Goal: Task Accomplishment & Management: Use online tool/utility

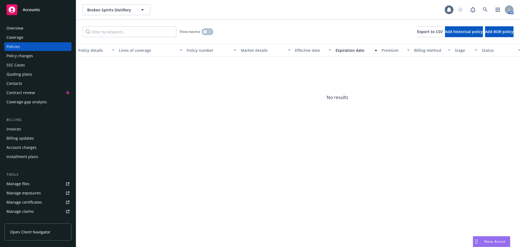
click at [207, 32] on div "button" at bounding box center [205, 32] width 4 height 4
click at [203, 34] on button "button" at bounding box center [207, 31] width 10 height 5
click at [42, 24] on div "Overview Coverage Policies Policy changes SSC Cases Quoting plans Contacts Cont…" at bounding box center [38, 131] width 76 height 229
click at [42, 27] on div "Overview" at bounding box center [37, 28] width 63 height 9
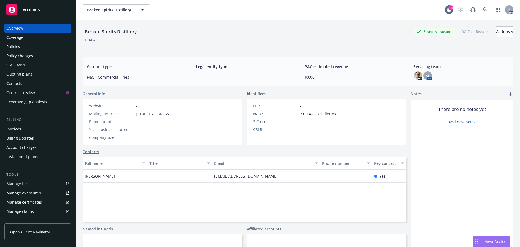
click at [27, 44] on div "Policies" at bounding box center [37, 46] width 63 height 9
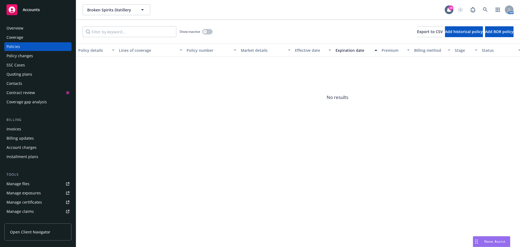
click at [33, 29] on div "Overview" at bounding box center [37, 28] width 63 height 9
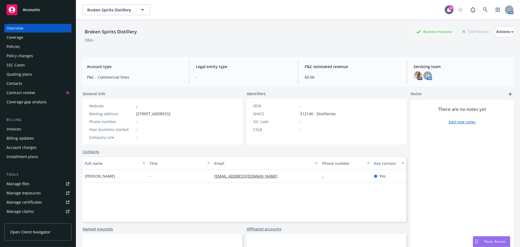
drag, startPoint x: 123, startPoint y: 179, endPoint x: 81, endPoint y: 177, distance: 42.3
click at [81, 177] on div "Broken Spirits Distillery Business Insurance Total Rewards Actions DBA: - Accou…" at bounding box center [298, 143] width 444 height 247
copy span "Isaias Hernandez"
drag, startPoint x: 107, startPoint y: 32, endPoint x: 263, endPoint y: 10, distance: 157.3
click at [84, 32] on div "Broken Spirits Distillery Business Insurance Total Rewards Actions" at bounding box center [298, 31] width 431 height 11
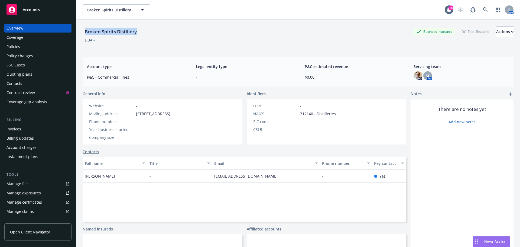
copy div "Broken Spirits Distillery"
drag, startPoint x: 136, startPoint y: 113, endPoint x: 172, endPoint y: 114, distance: 36.0
click at [170, 114] on span "300 The Promenade , Long Beach , CA, 90802" at bounding box center [153, 114] width 34 height 6
copy span "300 The Promenade"
click at [170, 112] on span "300 The Promenade , Long Beach , CA, 90802" at bounding box center [153, 114] width 34 height 6
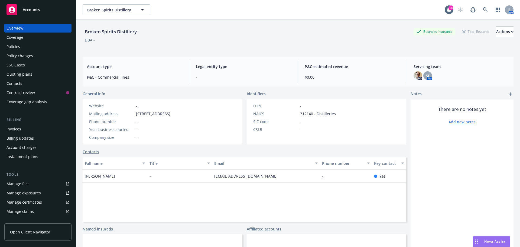
drag, startPoint x: 175, startPoint y: 114, endPoint x: 220, endPoint y: 114, distance: 45.0
click at [177, 114] on div "Website - Mailing address 300 The Promenade , Long Beach , CA, 90802 Phone numb…" at bounding box center [130, 122] width 94 height 46
copy span "Long Beach , CA, 90802"
drag, startPoint x: 127, startPoint y: 31, endPoint x: 86, endPoint y: 31, distance: 40.6
click at [86, 31] on div "Broken Spirits Distillery Business Insurance Total Rewards Actions" at bounding box center [298, 31] width 431 height 11
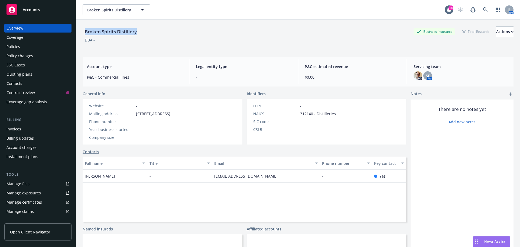
click at [153, 19] on div "Broken Spirits Distillery Broken Spirits Distillery 18 AM" at bounding box center [298, 10] width 444 height 20
drag, startPoint x: 124, startPoint y: 32, endPoint x: 78, endPoint y: 32, distance: 46.0
click at [78, 32] on div "Broken Spirits Distillery Business Insurance Total Rewards Actions DBA: - Accou…" at bounding box center [298, 143] width 444 height 247
copy div "Broken Spirits Distillery"
click at [496, 35] on div "Actions" at bounding box center [504, 32] width 17 height 10
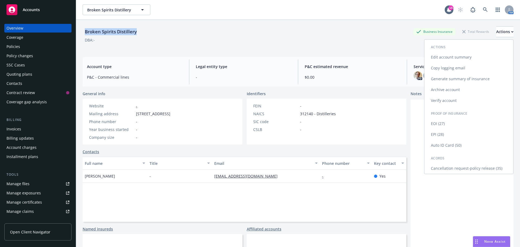
click at [468, 69] on link "Copy logging email" at bounding box center [468, 68] width 89 height 11
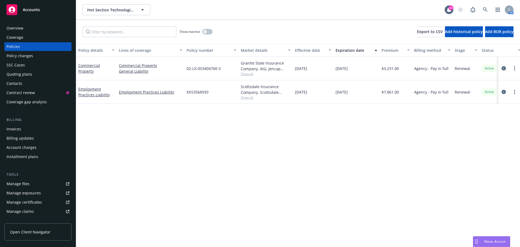
click at [33, 23] on div "Overview Coverage Policies Policy changes SSC Cases Quoting plans Contacts Cont…" at bounding box center [38, 131] width 76 height 229
click at [33, 28] on div "Overview" at bounding box center [37, 28] width 63 height 9
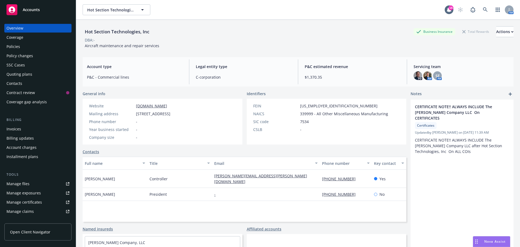
click at [32, 74] on div "Quoting plans" at bounding box center [37, 74] width 63 height 9
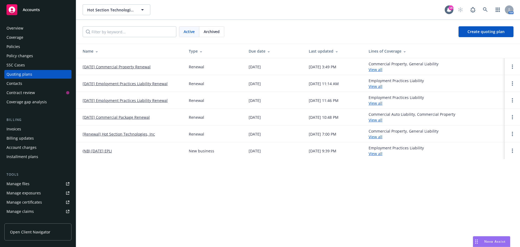
click at [110, 65] on link "12/11/25 Commercial Property Renewal" at bounding box center [117, 67] width 68 height 6
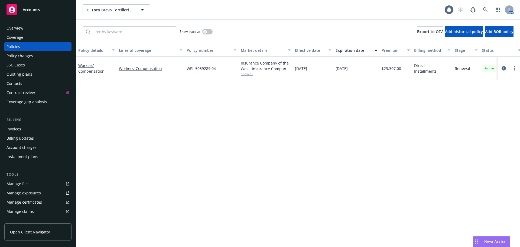
click at [26, 23] on div "Overview Coverage Policies Policy changes SSC Cases Quoting plans Contacts Cont…" at bounding box center [38, 131] width 76 height 229
click at [28, 31] on div "Overview" at bounding box center [37, 28] width 63 height 9
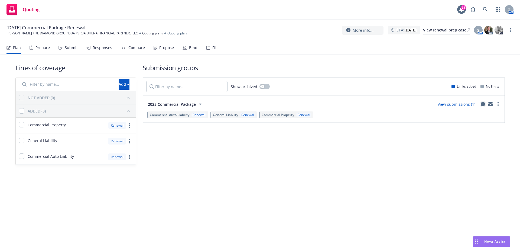
click at [482, 102] on link "circleInformation" at bounding box center [483, 104] width 6 height 6
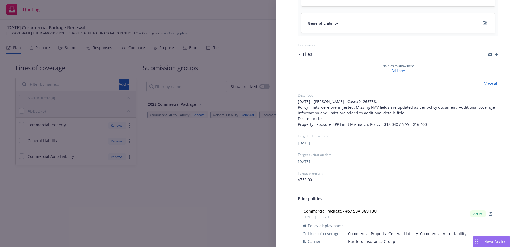
scroll to position [128, 0]
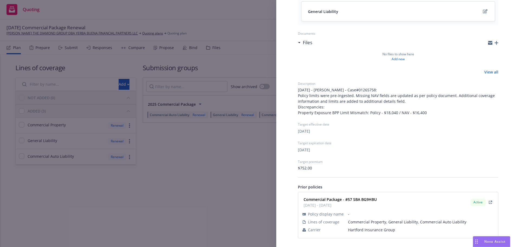
click at [363, 229] on span "Hartford Insurance Group" at bounding box center [421, 230] width 146 height 6
copy span "Hartford Insurance Group"
drag, startPoint x: 377, startPoint y: 198, endPoint x: 347, endPoint y: 200, distance: 29.8
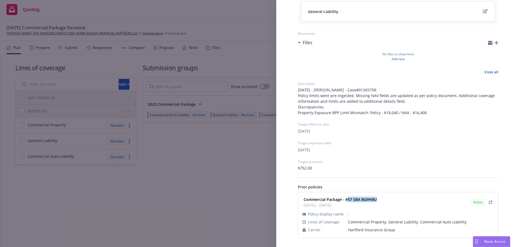
click at [347, 200] on div "Commercial Package - #57 SBA BG9HBU 12/26/2024 - 12/26/2025 Active" at bounding box center [397, 202] width 193 height 14
copy strong "57 SBA BG9HBU"
click at [265, 160] on div "Submission group 2025 Commercial Package Last updated Wednesday, August 27, 202…" at bounding box center [260, 123] width 520 height 247
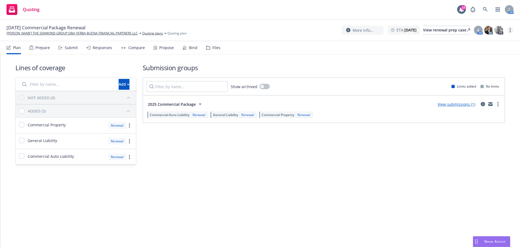
click at [512, 30] on link "more" at bounding box center [510, 30] width 6 height 6
drag, startPoint x: 491, startPoint y: 72, endPoint x: 467, endPoint y: 73, distance: 24.4
click at [491, 72] on link "Archive quoting plan" at bounding box center [483, 73] width 60 height 11
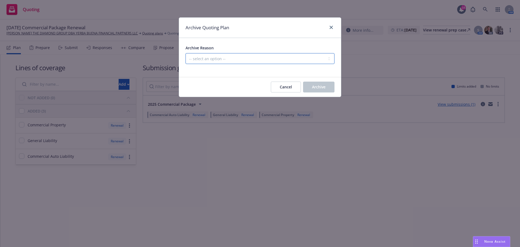
drag, startPoint x: 312, startPoint y: 60, endPoint x: 309, endPoint y: 64, distance: 4.6
click at [312, 60] on select "-- select an option -- All policies in this renewal plan are auto-renewed Creat…" at bounding box center [259, 58] width 149 height 11
select select "ARCHIVED_RENEWAL_POLICY_AUTO_RENEWED"
click at [185, 53] on select "-- select an option -- All policies in this renewal plan are auto-renewed Creat…" at bounding box center [259, 58] width 149 height 11
click at [314, 87] on span "Archive" at bounding box center [319, 86] width 14 height 5
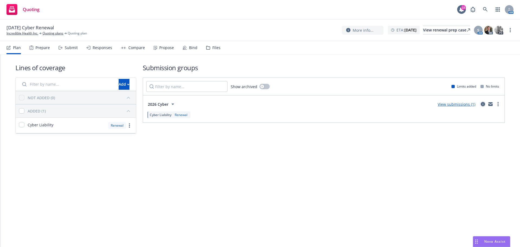
click at [483, 103] on icon "circleInformation" at bounding box center [483, 104] width 4 height 4
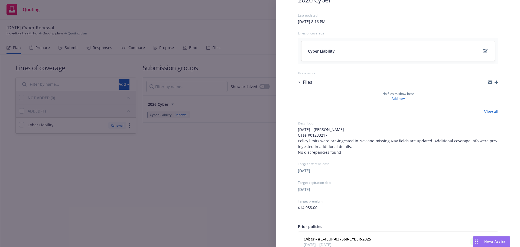
scroll to position [75, 0]
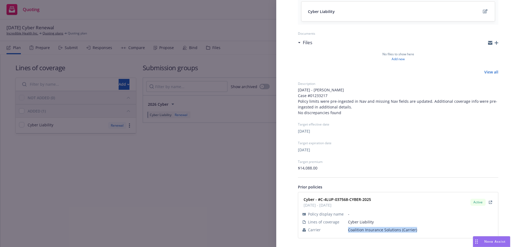
drag, startPoint x: 423, startPoint y: 229, endPoint x: 334, endPoint y: 230, distance: 89.6
click at [334, 230] on tr "Carrier Coalition Insurance Solutions (Carrier)" at bounding box center [397, 230] width 191 height 8
copy tr "Coalition Insurance Solutions (Carrier)"
drag, startPoint x: 196, startPoint y: 142, endPoint x: 164, endPoint y: 125, distance: 35.7
click at [195, 142] on div "Submission group 2026 Cyber Last updated Wednesday, August 27, 2025 at 8:16 PM …" at bounding box center [260, 123] width 520 height 247
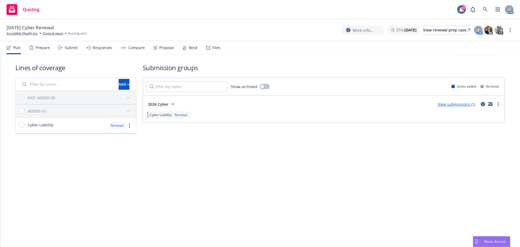
click at [480, 103] on link "circleInformation" at bounding box center [483, 104] width 6 height 6
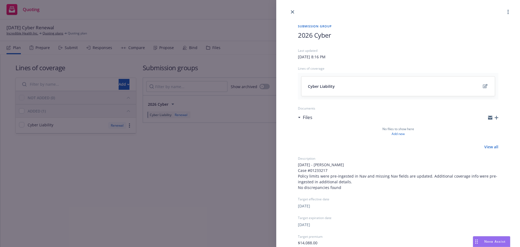
scroll to position [75, 0]
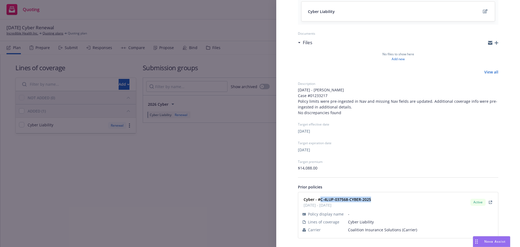
drag, startPoint x: 372, startPoint y: 199, endPoint x: 321, endPoint y: 199, distance: 51.7
click at [321, 199] on div "Cyber - #C-4LUP-037568-CYBER-2025 01/25/2025 - 01/25/2026 Active" at bounding box center [397, 202] width 193 height 14
copy strong "C-4LUP-037568-CYBER-2025"
click at [211, 139] on div "Submission group 2026 Cyber Last updated Wednesday, August 27, 2025 at 8:16 PM …" at bounding box center [260, 123] width 520 height 247
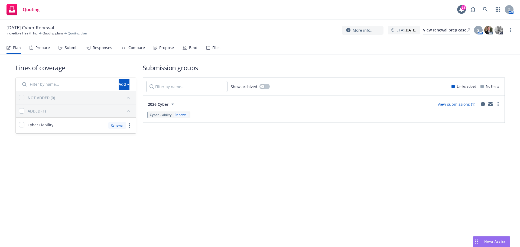
click at [76, 47] on div "Submit" at bounding box center [71, 47] width 13 height 4
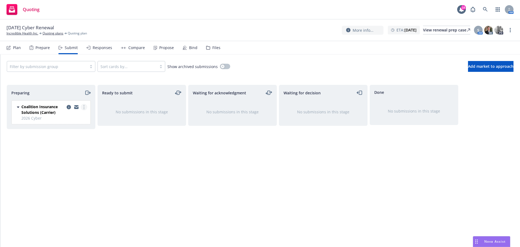
click at [84, 105] on link "more" at bounding box center [84, 107] width 6 height 6
click at [69, 117] on span "Complete preparation" at bounding box center [59, 117] width 53 height 5
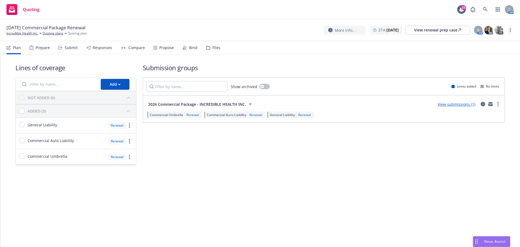
click at [483, 103] on icon "circleInformation" at bounding box center [483, 104] width 4 height 4
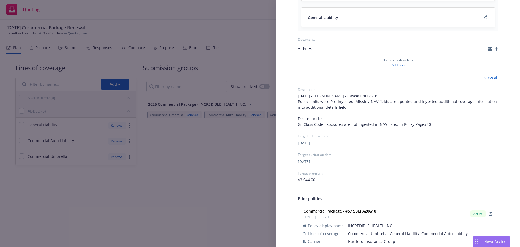
scroll to position [133, 0]
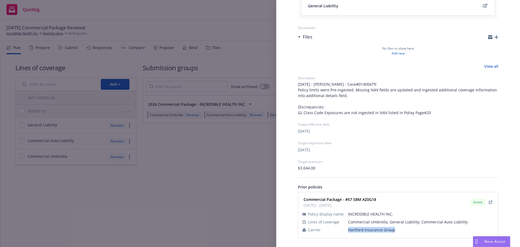
drag, startPoint x: 395, startPoint y: 230, endPoint x: 346, endPoint y: 232, distance: 48.5
click at [348, 232] on span "Hartford Insurance Group" at bounding box center [421, 230] width 146 height 6
drag, startPoint x: 339, startPoint y: 202, endPoint x: 348, endPoint y: 202, distance: 8.7
click at [348, 202] on div "Commercial Package - #57 SBM AZ0G18 [DATE] - [DATE] Active" at bounding box center [397, 202] width 193 height 14
copy strong "57 SBM AZ0G18"
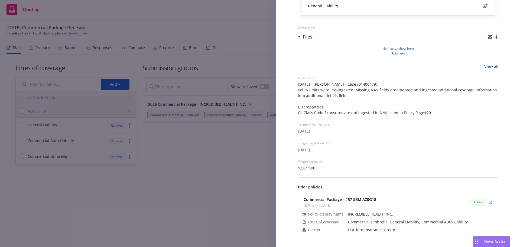
drag, startPoint x: 213, startPoint y: 165, endPoint x: 451, endPoint y: 59, distance: 260.8
click at [214, 166] on div "Submission group 2026 Commercial Package - INCREDIBLE HEALTH INC. Last updated …" at bounding box center [260, 123] width 520 height 247
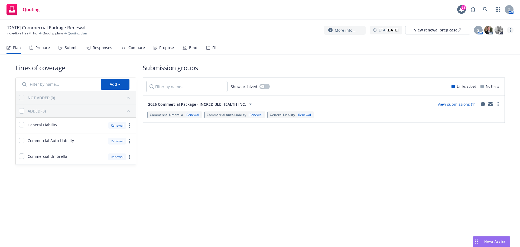
click at [511, 28] on link "more" at bounding box center [510, 30] width 6 height 6
drag, startPoint x: 492, startPoint y: 89, endPoint x: 455, endPoint y: 85, distance: 36.8
click at [492, 89] on link "Archive quoting plan" at bounding box center [483, 84] width 60 height 11
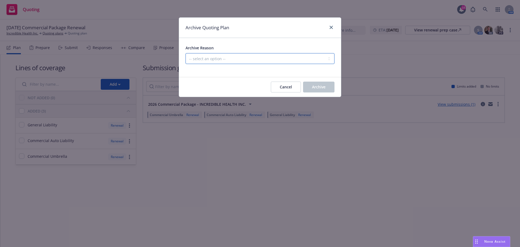
click at [310, 63] on select "-- select an option -- All policies in this renewal plan are auto-renewed Creat…" at bounding box center [259, 58] width 149 height 11
select select "ARCHIVED_RENEWAL_POLICY_AUTO_RENEWED"
click at [185, 53] on select "-- select an option -- All policies in this renewal plan are auto-renewed Creat…" at bounding box center [259, 58] width 149 height 11
click at [318, 81] on div "Cancel Archive" at bounding box center [260, 86] width 162 height 19
click at [318, 84] on button "Archive" at bounding box center [318, 87] width 31 height 11
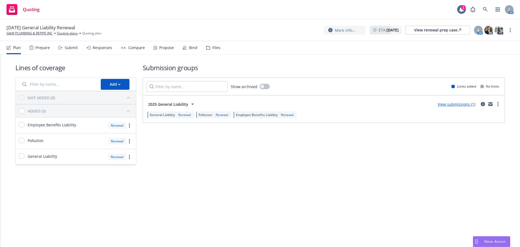
click at [183, 50] on icon at bounding box center [185, 50] width 4 height 0
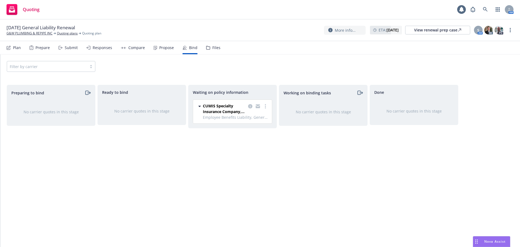
click at [268, 102] on div "CUMIS Specialty Insurance Company, Inc. Employee Benefits Liability, General Li…" at bounding box center [232, 112] width 79 height 24
click at [267, 104] on link "more" at bounding box center [265, 106] width 6 height 6
click at [255, 116] on span "Create policies" at bounding box center [239, 117] width 40 height 5
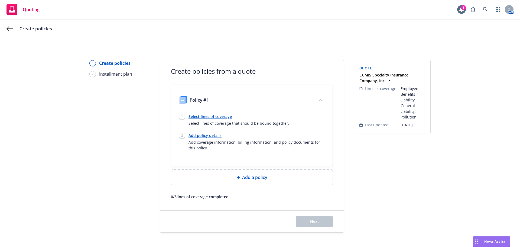
click at [202, 116] on link "Select lines of coverage" at bounding box center [238, 116] width 101 height 6
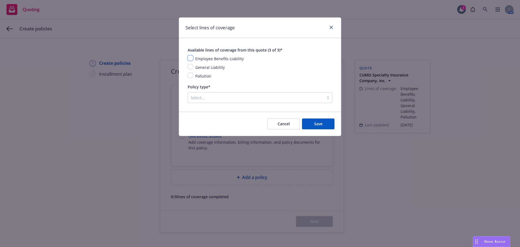
click at [191, 61] on input "checkbox" at bounding box center [190, 57] width 5 height 5
checkbox input "true"
click at [192, 63] on div "Employee Benefits Liability General Liability Pollution" at bounding box center [260, 67] width 145 height 24
click at [191, 67] on input "checkbox" at bounding box center [190, 66] width 5 height 5
checkbox input "true"
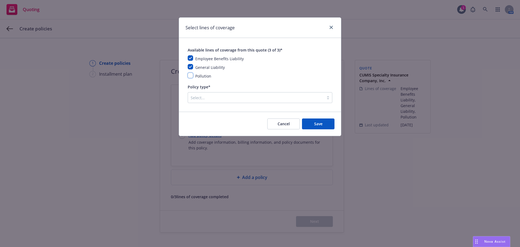
click at [192, 76] on input "checkbox" at bounding box center [190, 75] width 5 height 5
checkbox input "true"
click at [253, 96] on div at bounding box center [256, 97] width 131 height 6
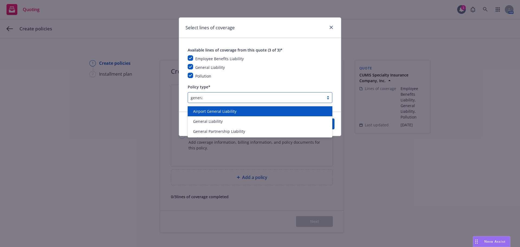
type input "general"
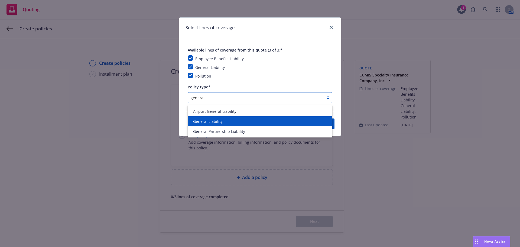
click at [257, 122] on div "General Liability" at bounding box center [260, 121] width 138 height 6
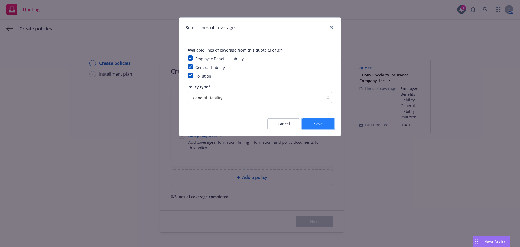
click at [316, 126] on span "Save" at bounding box center [318, 123] width 8 height 5
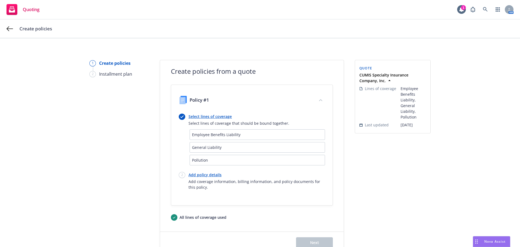
click at [207, 174] on link "Add policy details" at bounding box center [256, 175] width 136 height 6
select select "12"
select select "CA"
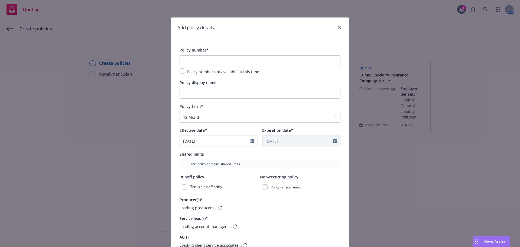
click at [224, 68] on div "Policy number not available at this time" at bounding box center [260, 64] width 161 height 19
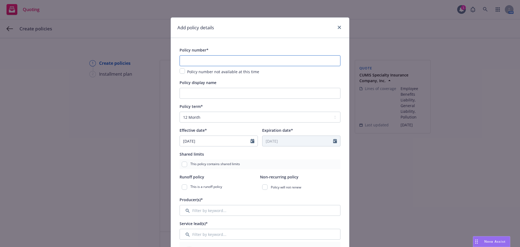
click at [225, 65] on input "text" at bounding box center [260, 60] width 161 height 11
paste input "CSCU010179302"
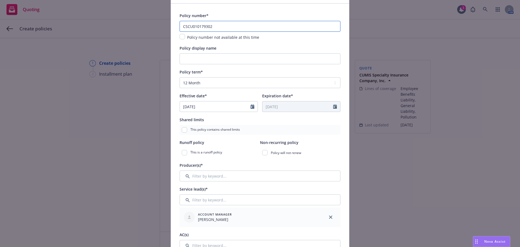
scroll to position [72, 0]
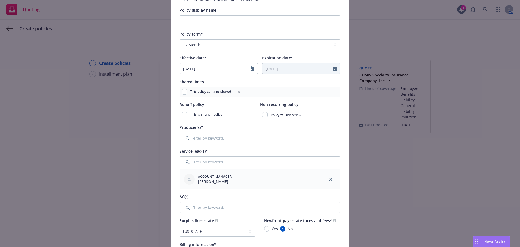
type input "CSCU010179302"
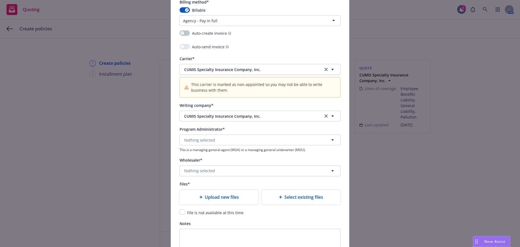
scroll to position [469, 0]
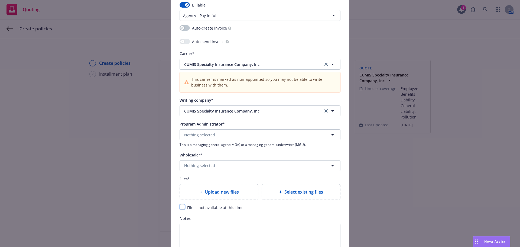
drag, startPoint x: 180, startPoint y: 206, endPoint x: 192, endPoint y: 197, distance: 15.9
click at [180, 206] on input "checkbox" at bounding box center [182, 206] width 5 height 5
checkbox input "true"
click at [216, 134] on button "Nothing selected" at bounding box center [260, 134] width 161 height 11
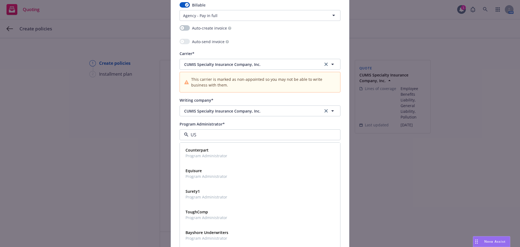
type input "USG"
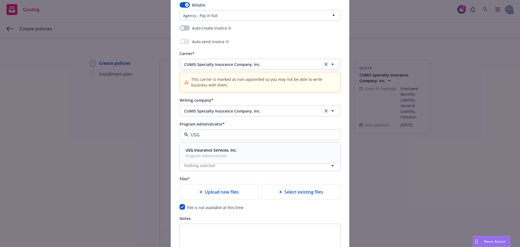
click at [227, 149] on strong "USG Insurance Services, Inc." at bounding box center [210, 149] width 51 height 5
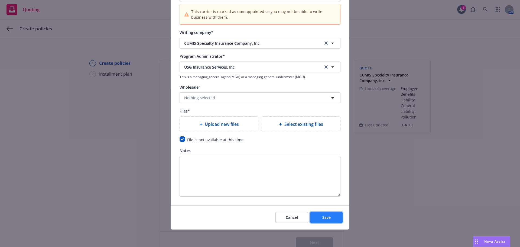
click at [328, 218] on span "Save" at bounding box center [326, 216] width 8 height 5
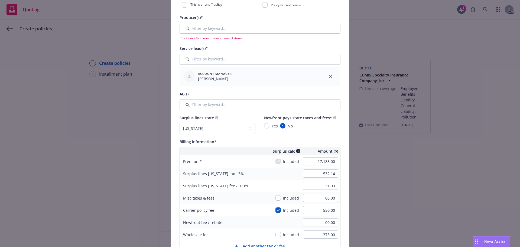
scroll to position [165, 0]
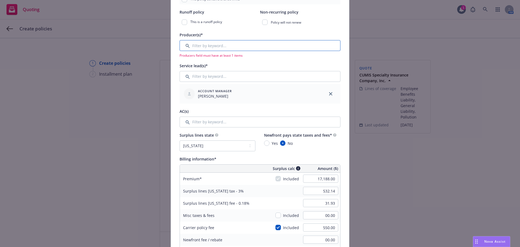
click at [221, 43] on input "Filter by keyword..." at bounding box center [260, 45] width 161 height 11
type input "newfront"
drag, startPoint x: 109, startPoint y: 93, endPoint x: 111, endPoint y: 96, distance: 3.3
click at [109, 93] on div "Add policy details Policy number* CSCU010179302 Policy number not available at …" at bounding box center [260, 123] width 520 height 247
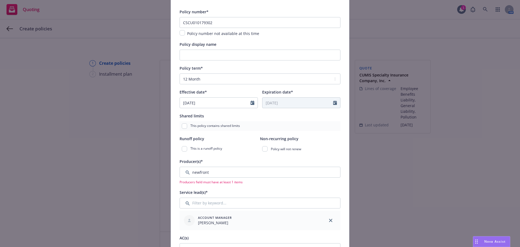
scroll to position [0, 0]
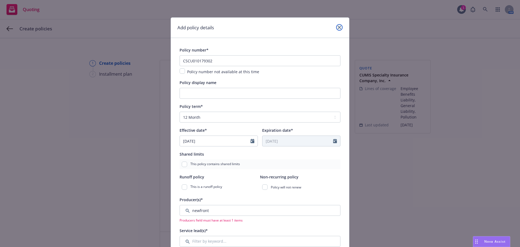
click at [336, 27] on link "close" at bounding box center [339, 27] width 6 height 6
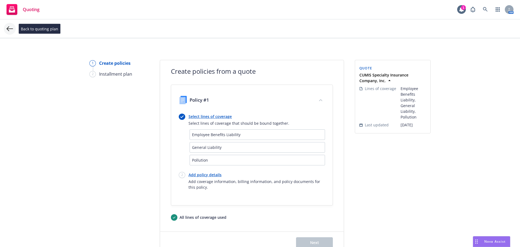
click at [13, 28] on icon at bounding box center [9, 28] width 6 height 6
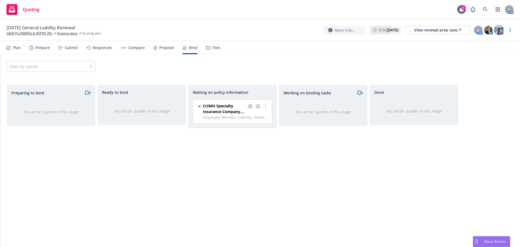
click at [500, 32] on img at bounding box center [498, 30] width 9 height 9
click at [281, 64] on div "Filter by carrier" at bounding box center [260, 66] width 507 height 11
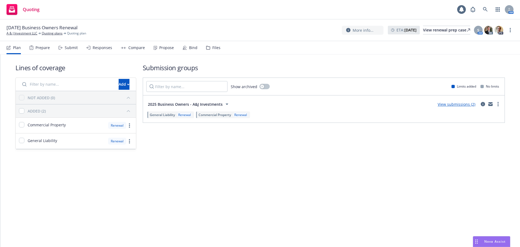
click at [167, 50] on div "Propose" at bounding box center [166, 47] width 15 height 4
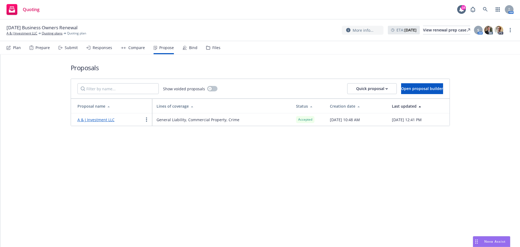
click at [187, 43] on div "Bind" at bounding box center [190, 47] width 15 height 13
